Goal: Task Accomplishment & Management: Use online tool/utility

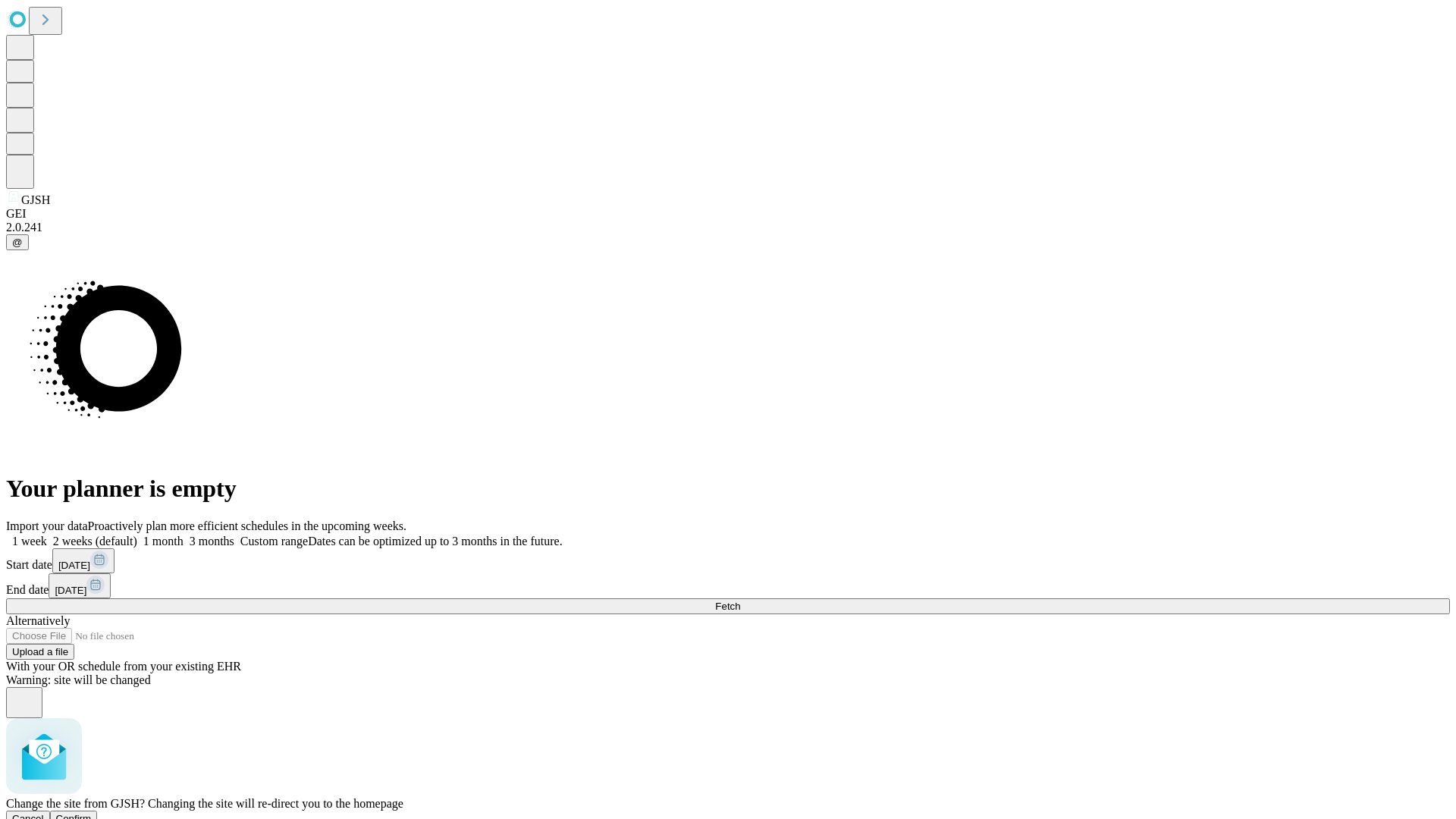
click at [92, 813] on span "Confirm" at bounding box center [74, 818] width 36 height 11
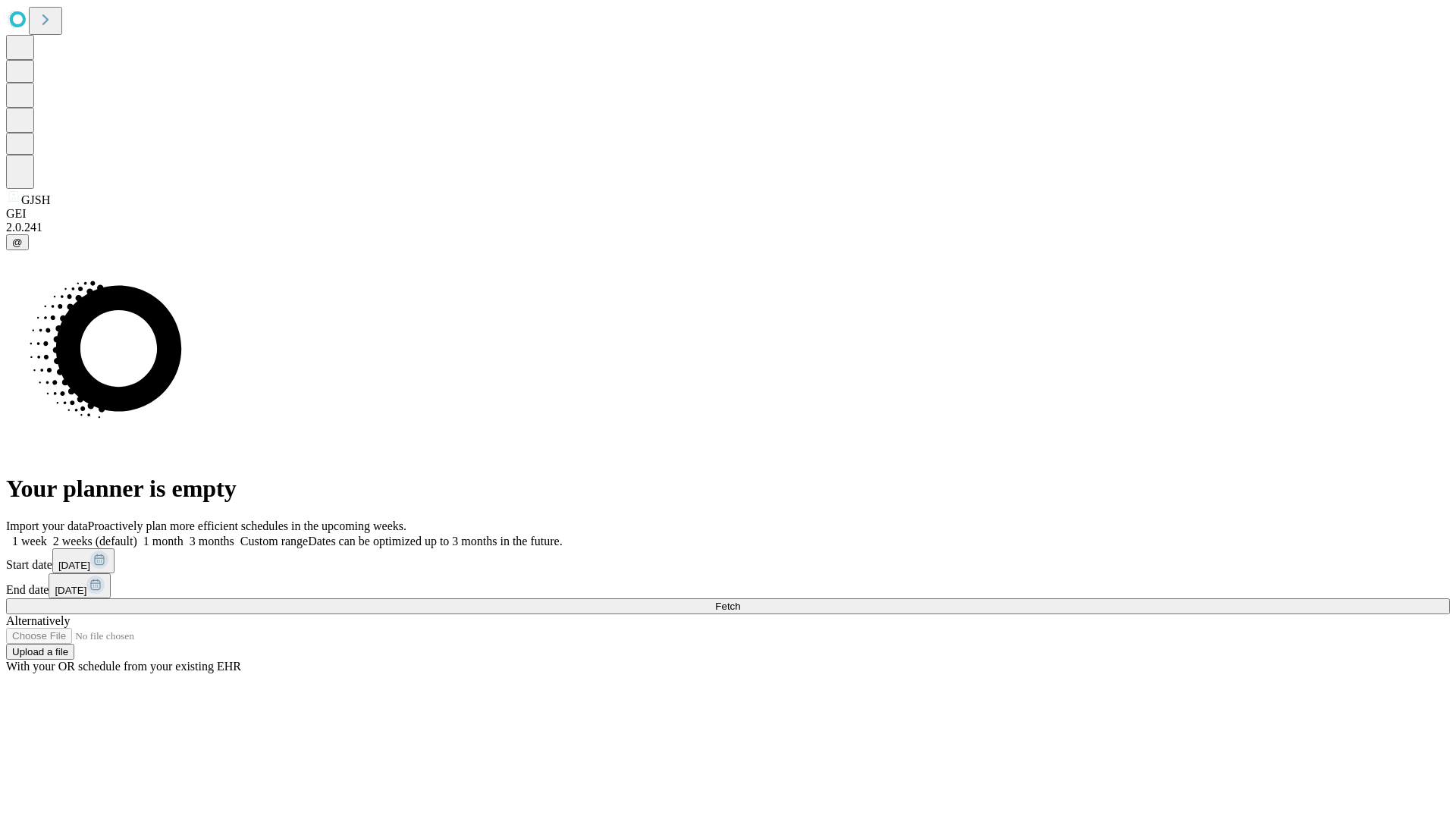
click at [137, 535] on label "2 weeks (default)" at bounding box center [92, 541] width 90 height 13
click at [740, 601] on span "Fetch" at bounding box center [728, 606] width 25 height 11
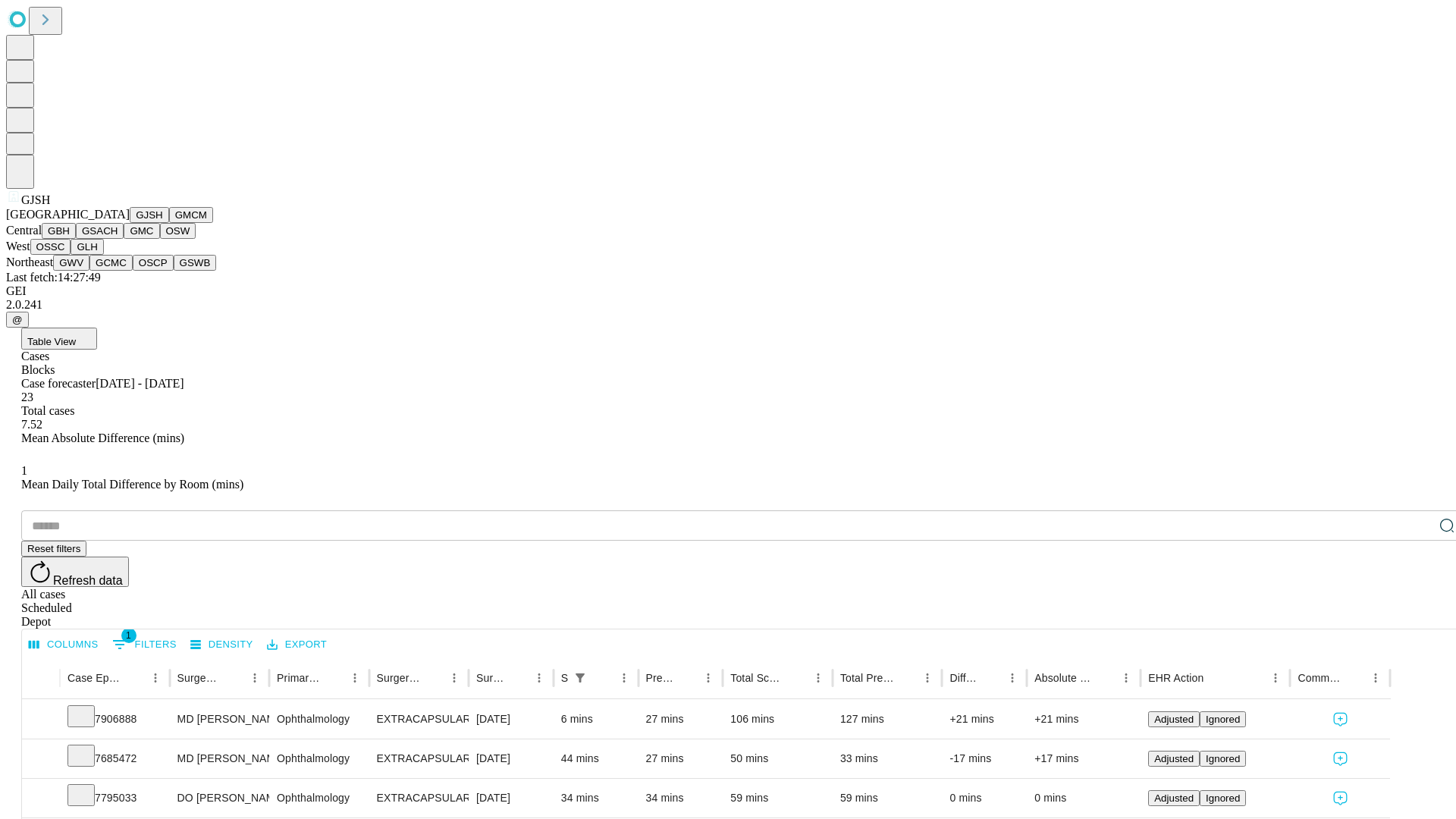
click at [169, 223] on button "GMCM" at bounding box center [192, 214] width 44 height 16
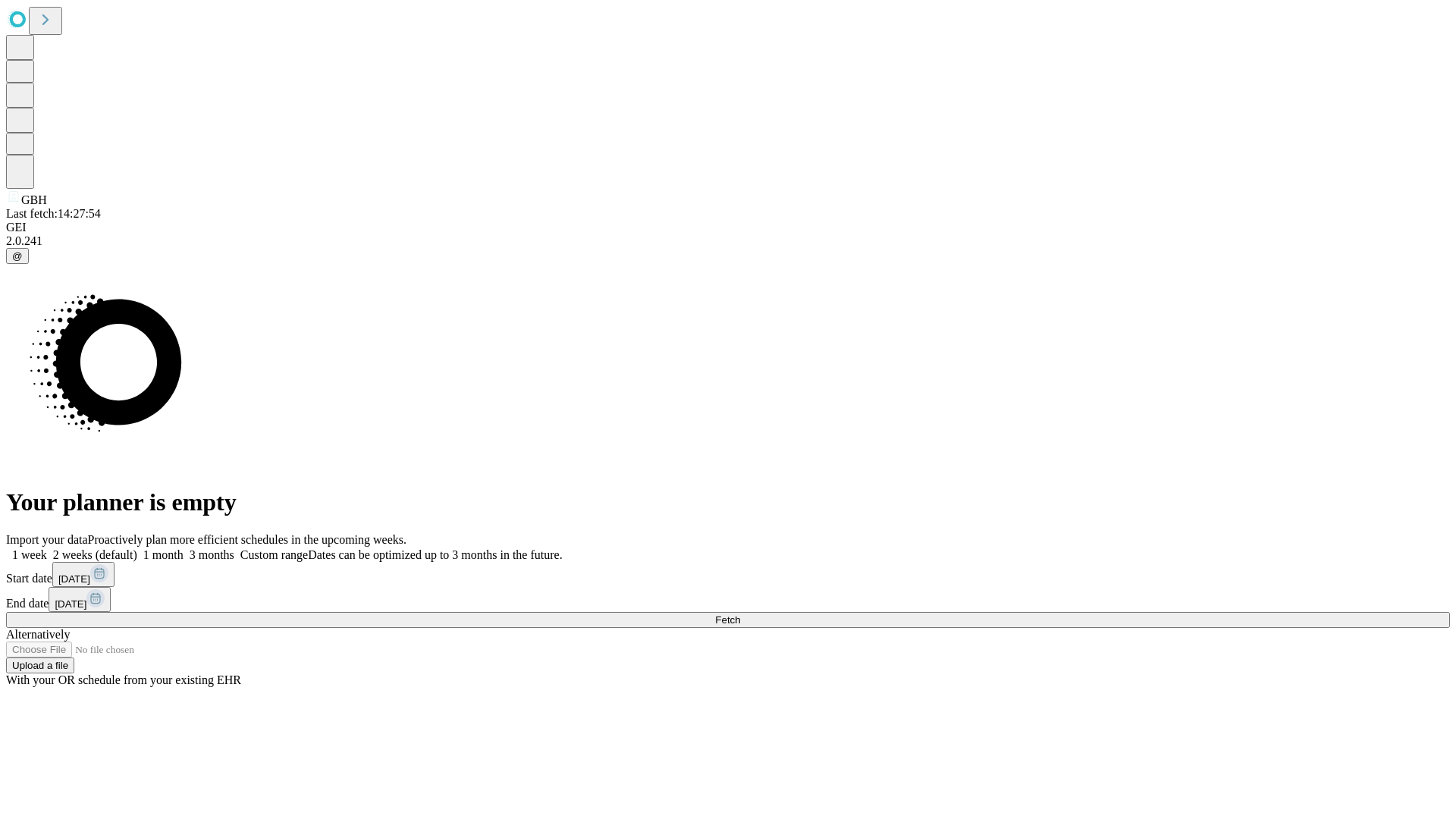
click at [137, 549] on label "2 weeks (default)" at bounding box center [92, 554] width 90 height 13
click at [740, 615] on span "Fetch" at bounding box center [728, 620] width 25 height 11
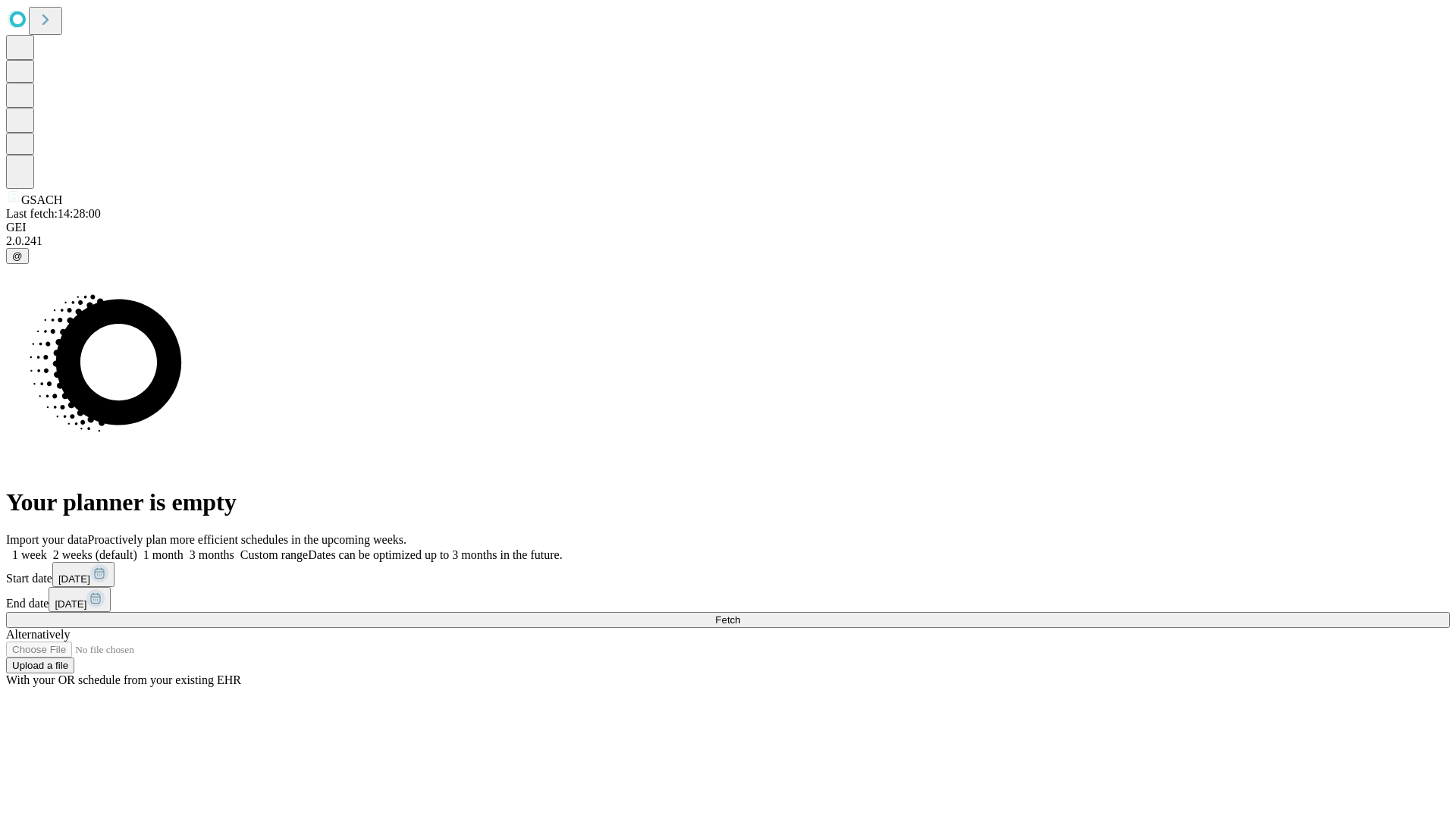
click at [740, 615] on span "Fetch" at bounding box center [728, 620] width 25 height 11
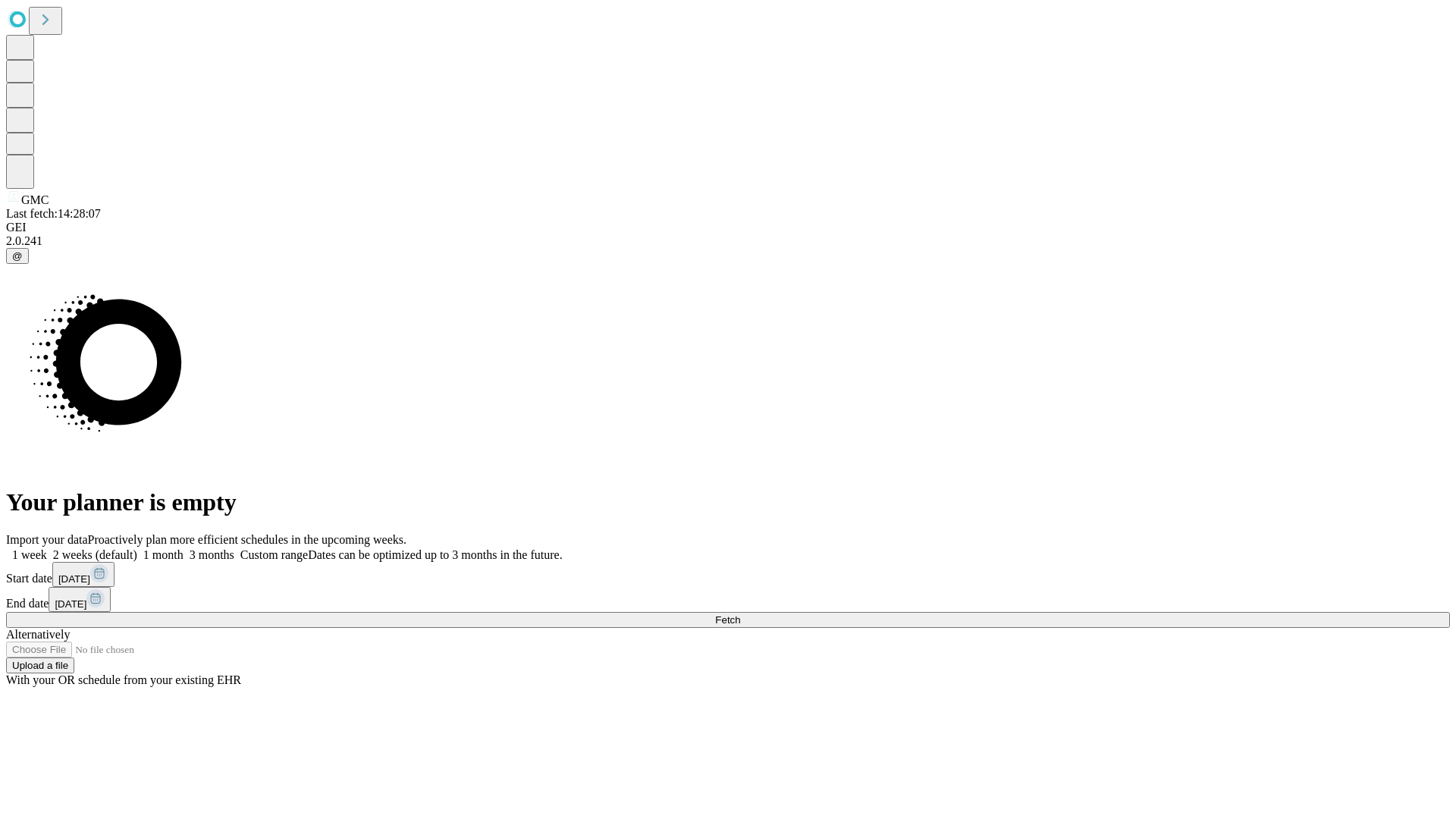
click at [137, 549] on label "2 weeks (default)" at bounding box center [92, 554] width 90 height 13
click at [740, 615] on span "Fetch" at bounding box center [728, 620] width 25 height 11
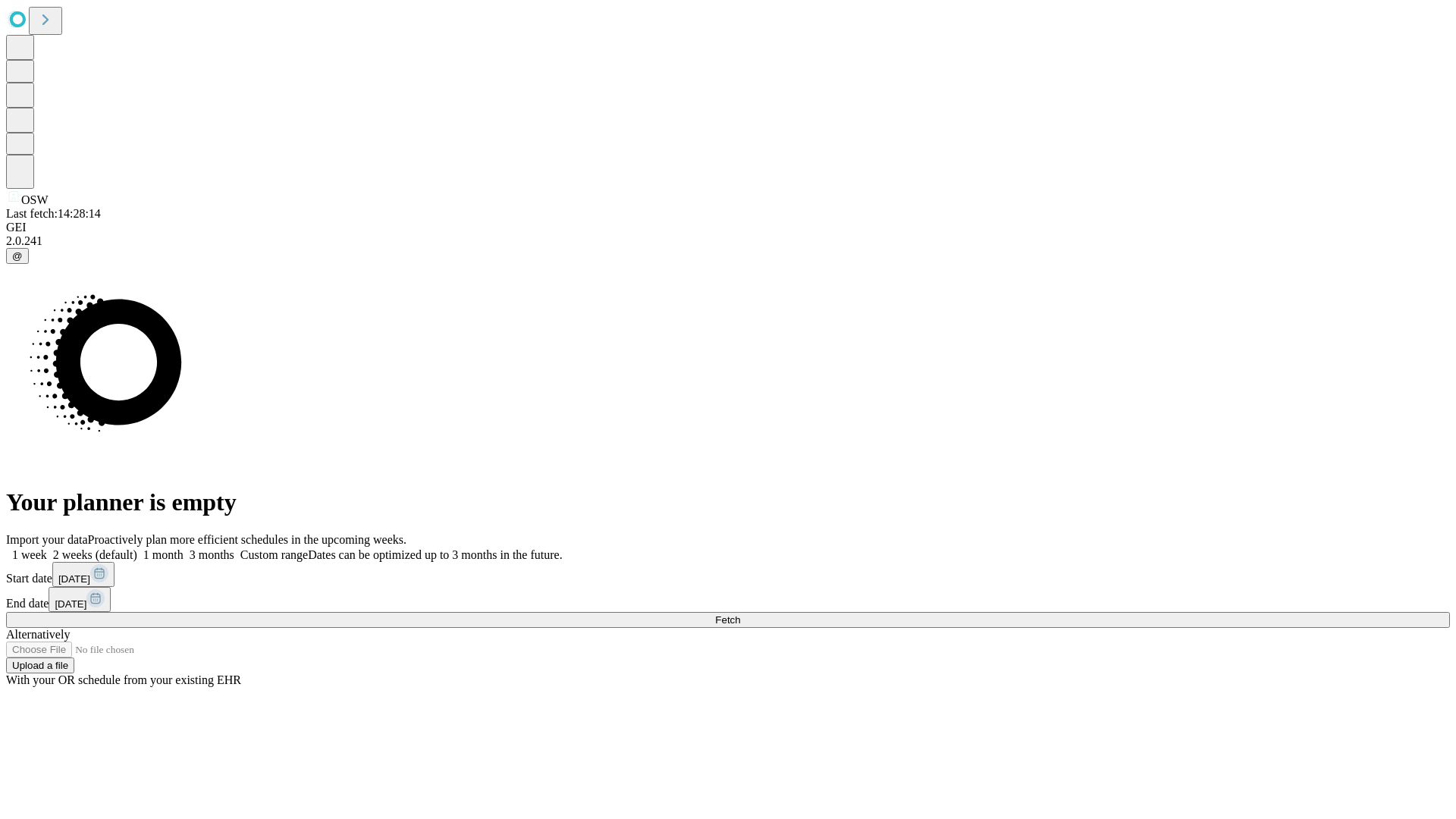
click at [137, 549] on label "2 weeks (default)" at bounding box center [92, 554] width 90 height 13
click at [740, 615] on span "Fetch" at bounding box center [728, 620] width 25 height 11
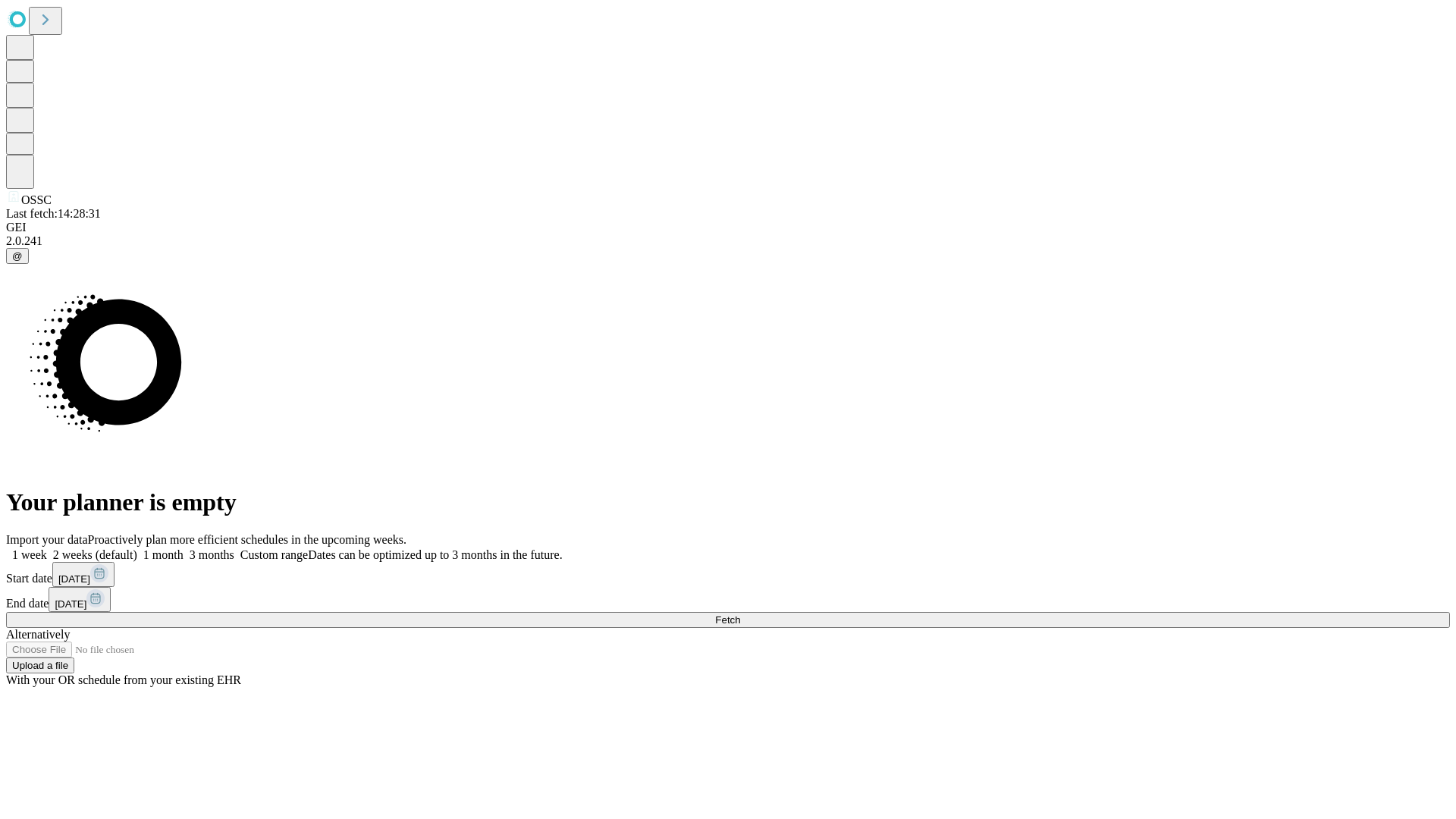
click at [137, 549] on label "2 weeks (default)" at bounding box center [92, 554] width 90 height 13
click at [740, 615] on span "Fetch" at bounding box center [728, 620] width 25 height 11
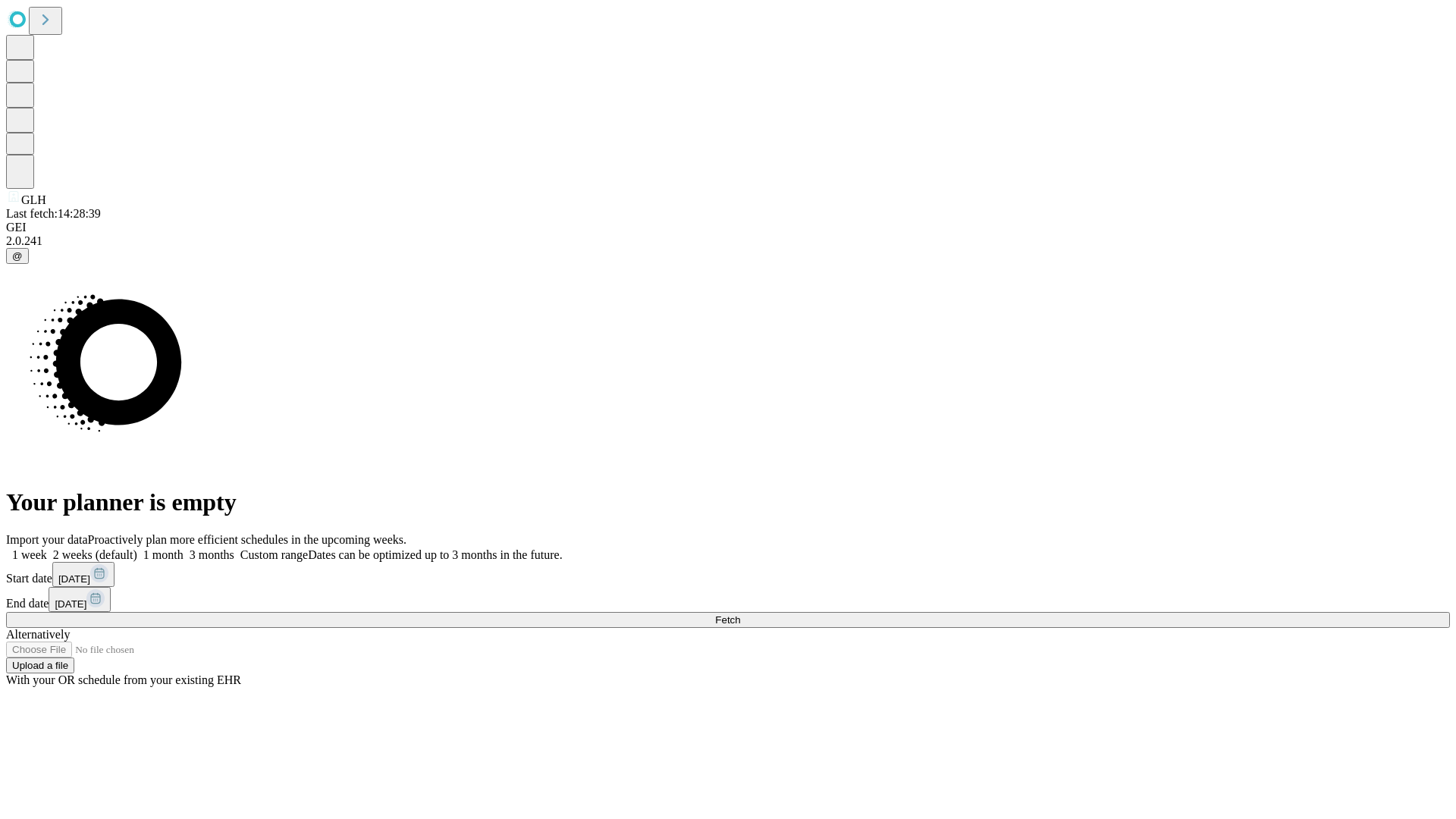
click at [137, 549] on label "2 weeks (default)" at bounding box center [92, 554] width 90 height 13
click at [740, 615] on span "Fetch" at bounding box center [728, 620] width 25 height 11
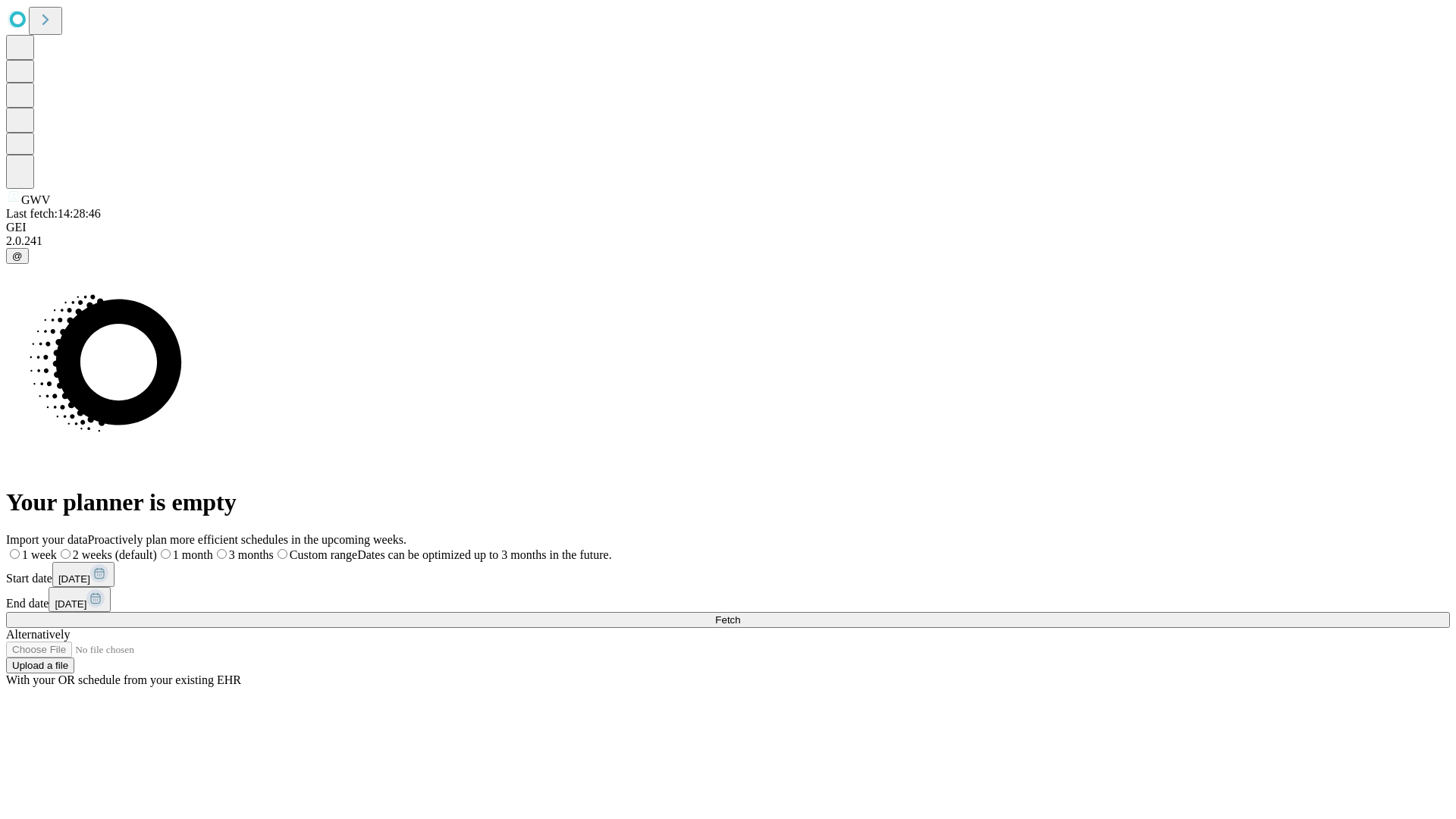
click at [740, 615] on span "Fetch" at bounding box center [728, 620] width 25 height 11
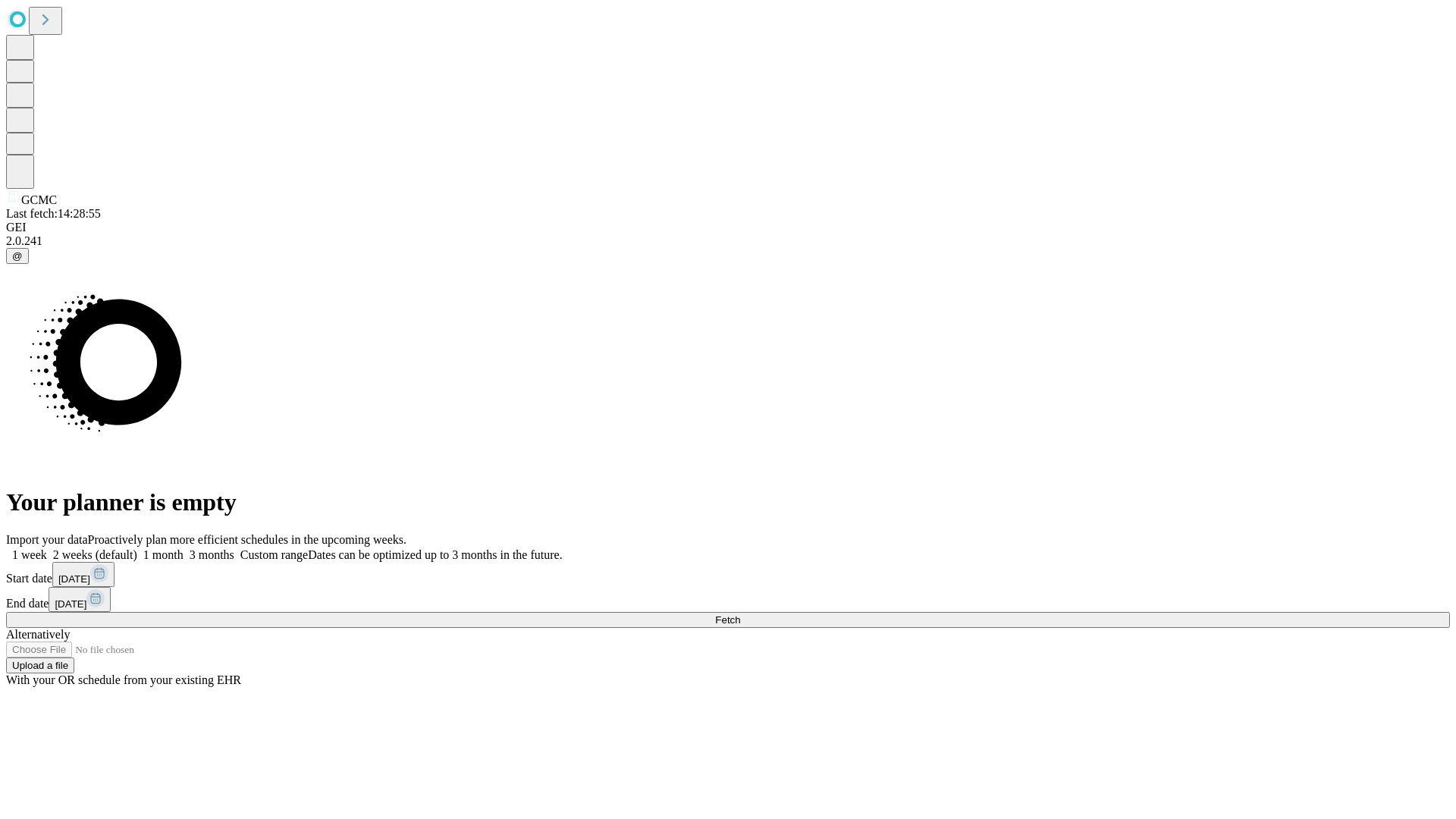
click at [740, 615] on span "Fetch" at bounding box center [728, 620] width 25 height 11
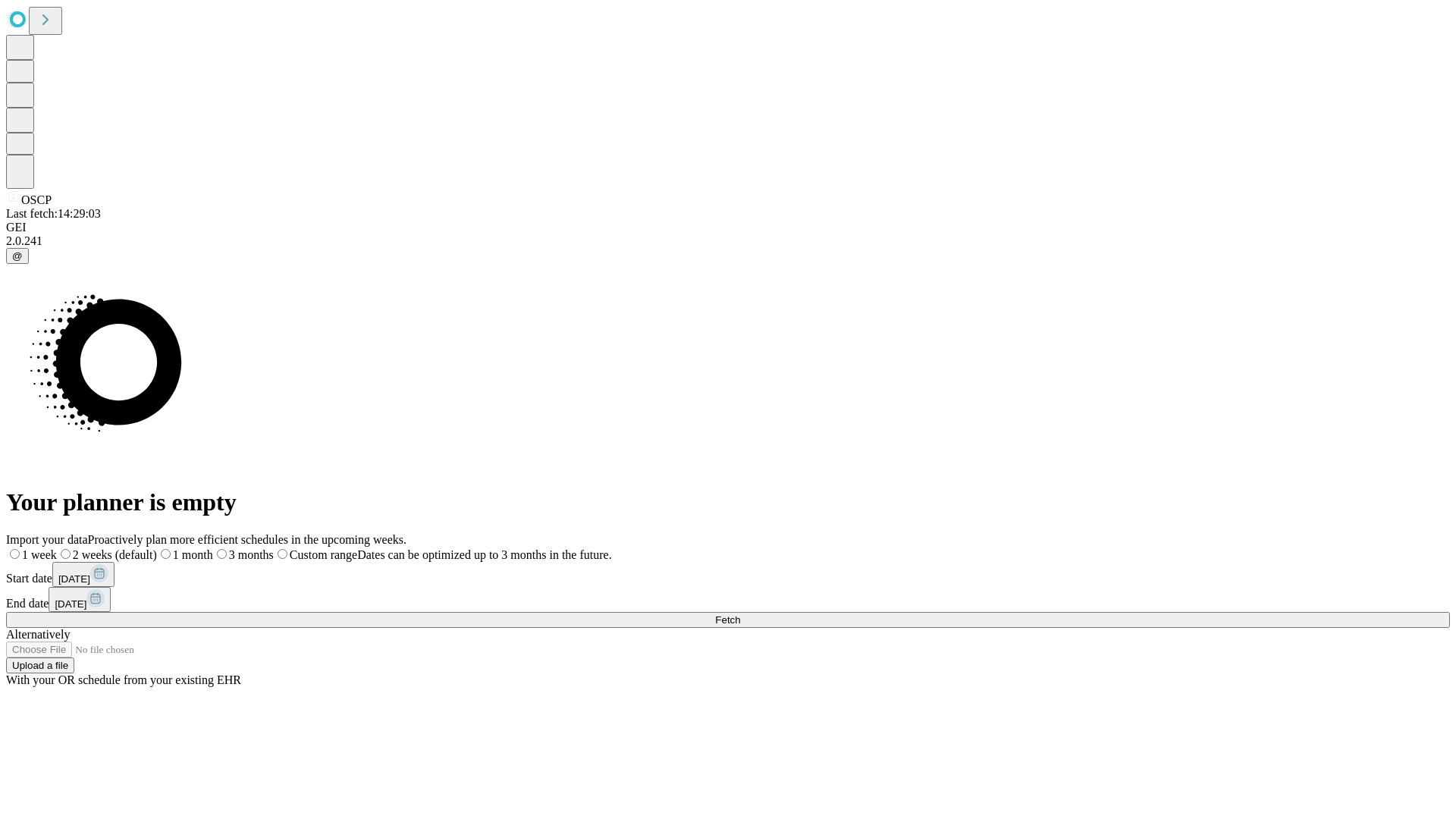
click at [157, 549] on label "2 weeks (default)" at bounding box center [107, 554] width 100 height 13
click at [740, 615] on span "Fetch" at bounding box center [728, 620] width 25 height 11
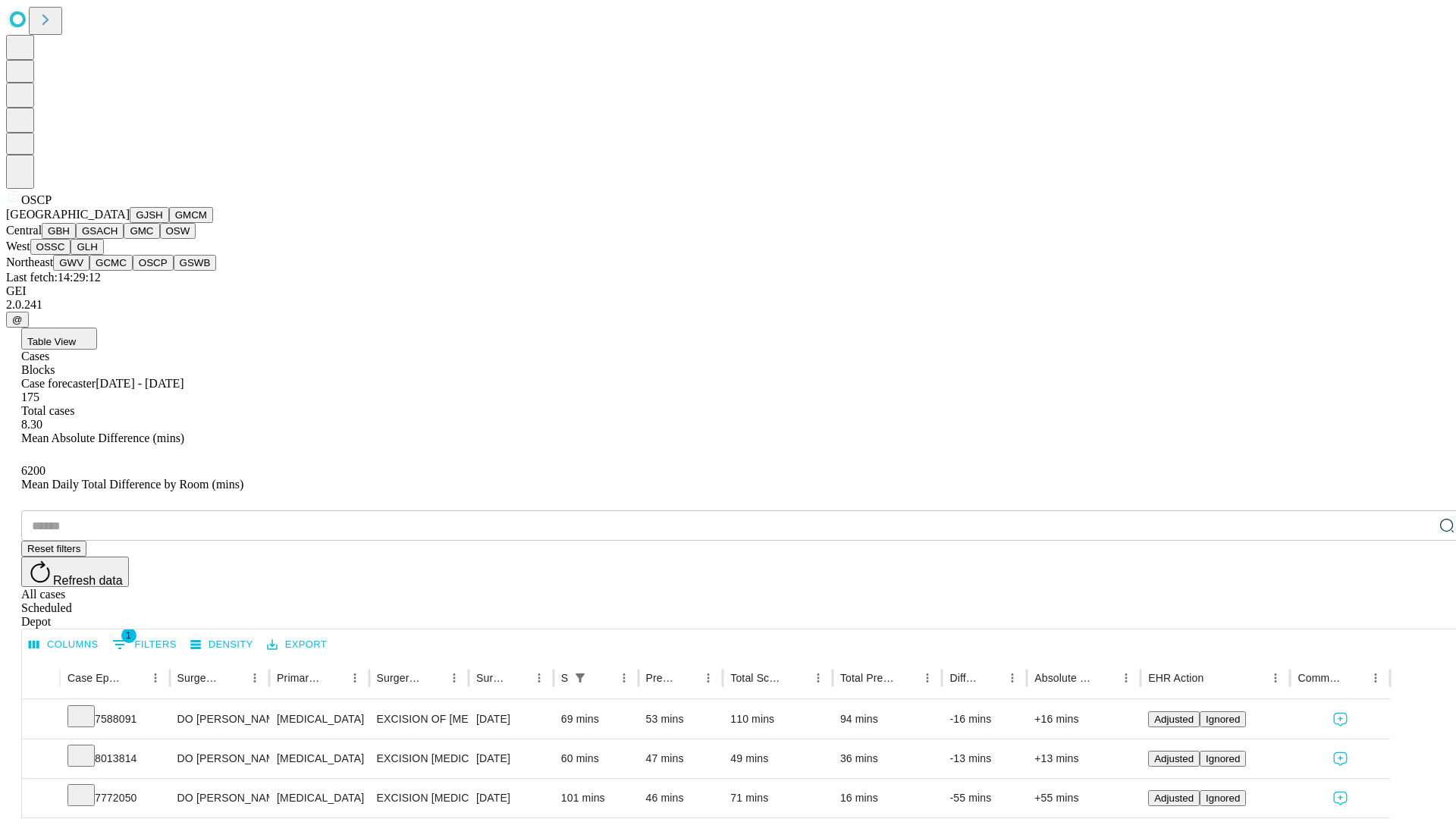
click at [174, 270] on button "GSWB" at bounding box center [195, 263] width 43 height 16
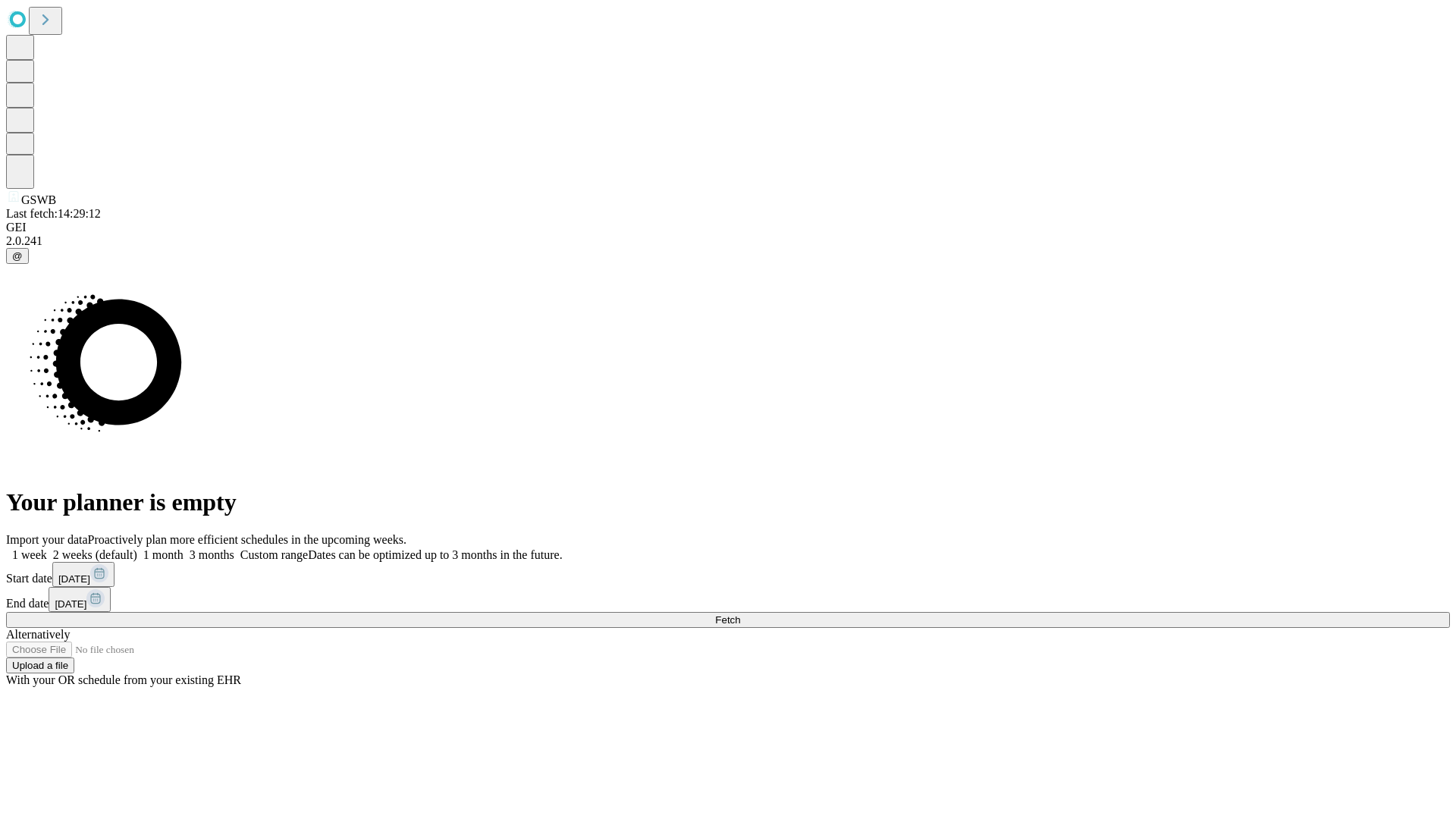
click at [137, 549] on label "2 weeks (default)" at bounding box center [92, 554] width 90 height 13
click at [740, 615] on span "Fetch" at bounding box center [728, 620] width 25 height 11
